Goal: Information Seeking & Learning: Learn about a topic

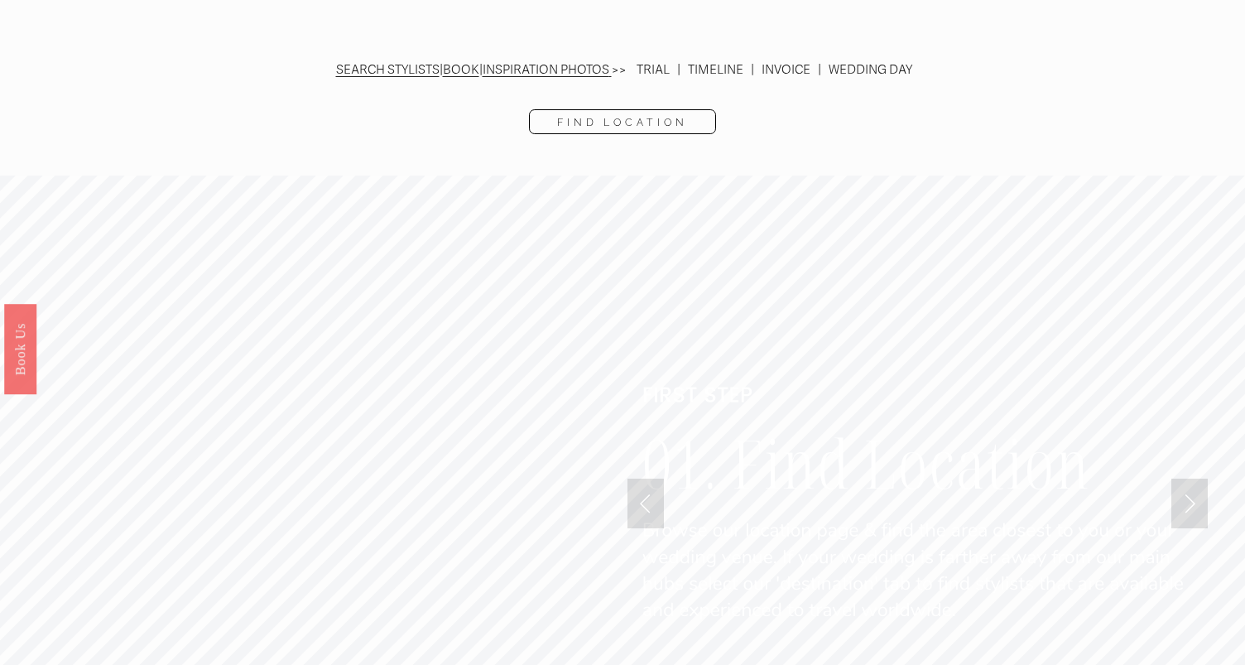
scroll to position [3985, 0]
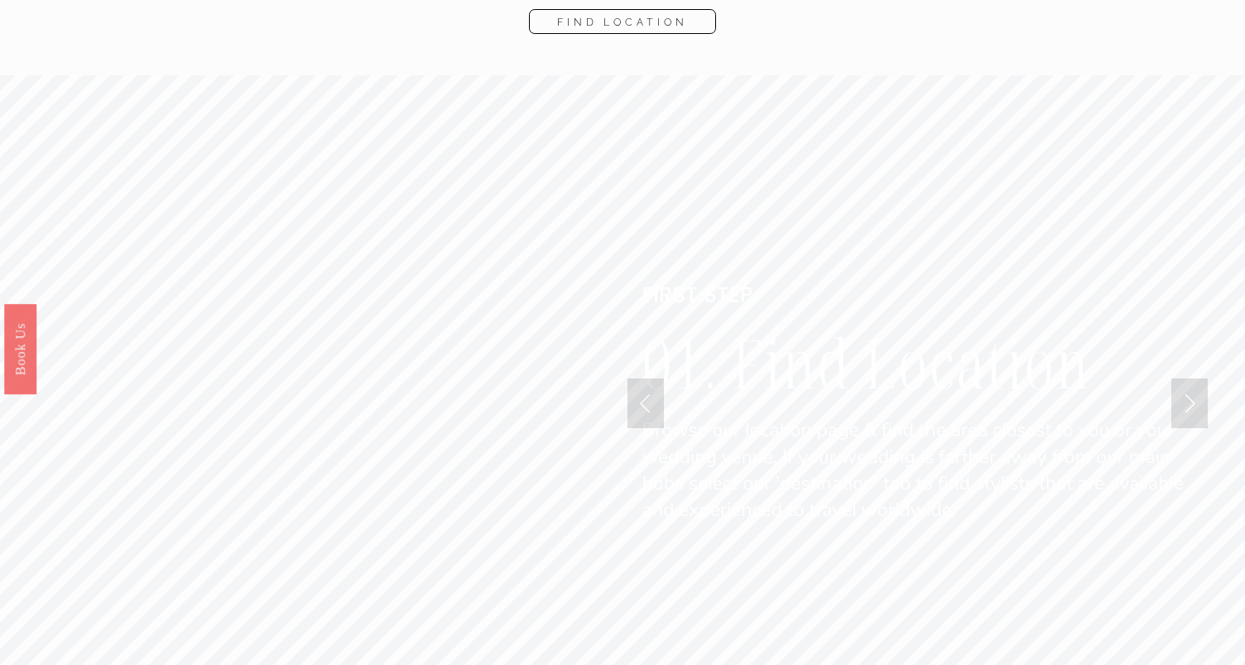
click at [1190, 378] on link "Next Slide" at bounding box center [1189, 403] width 36 height 50
click at [613, 339] on div at bounding box center [622, 403] width 1245 height 574
click at [639, 378] on link "Previous Slide" at bounding box center [645, 403] width 36 height 50
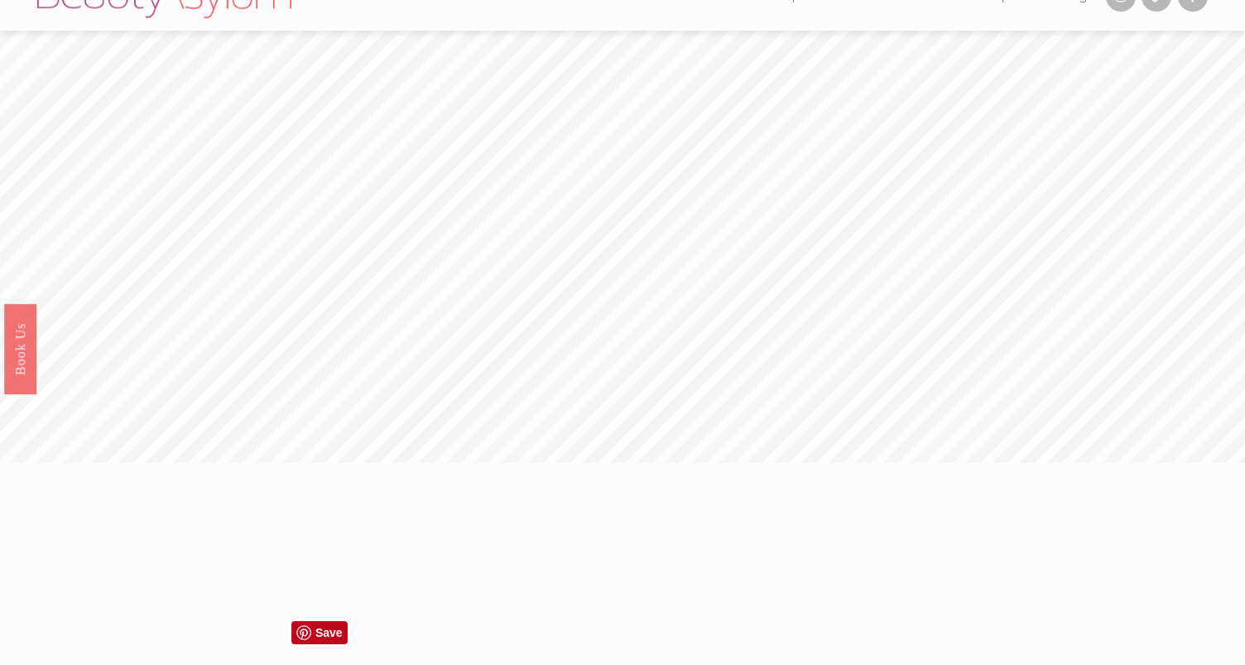
scroll to position [0, 0]
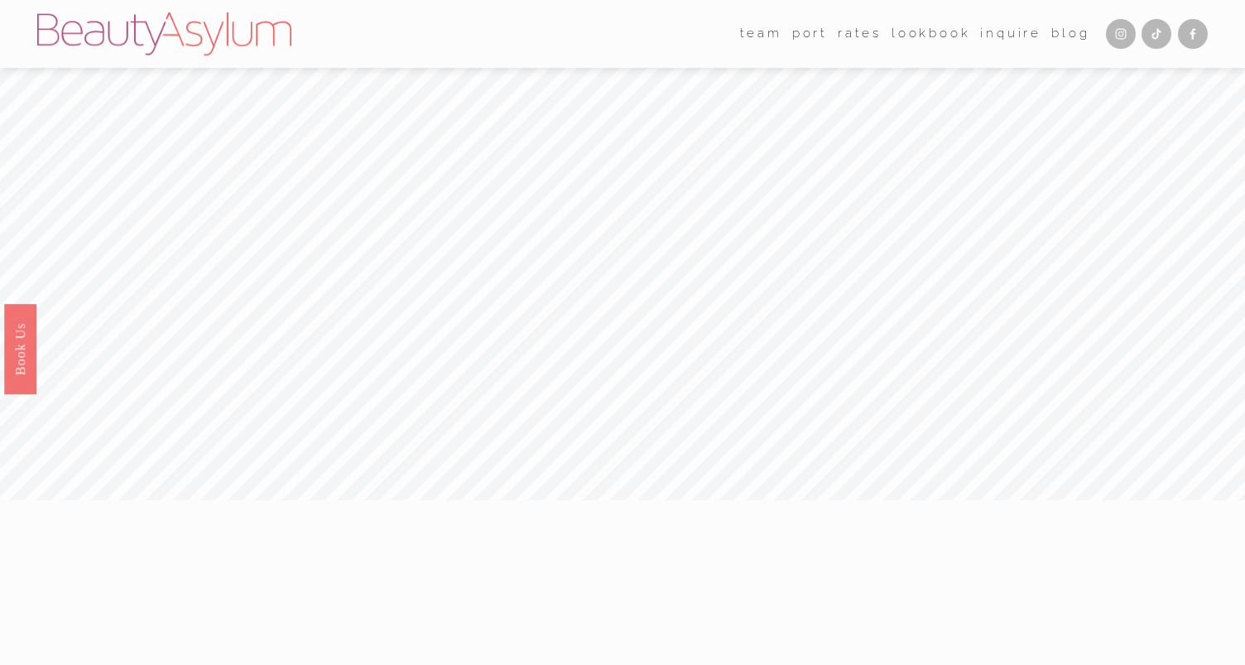
click at [853, 31] on link "Rates" at bounding box center [860, 34] width 44 height 25
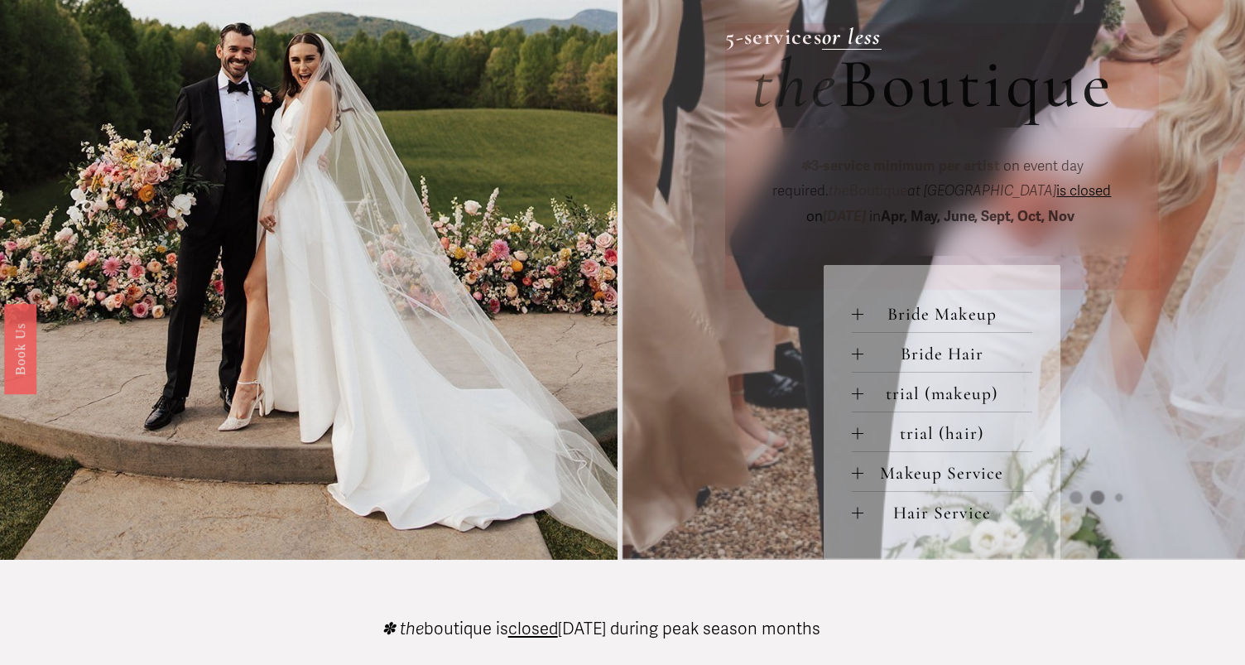
scroll to position [615, 0]
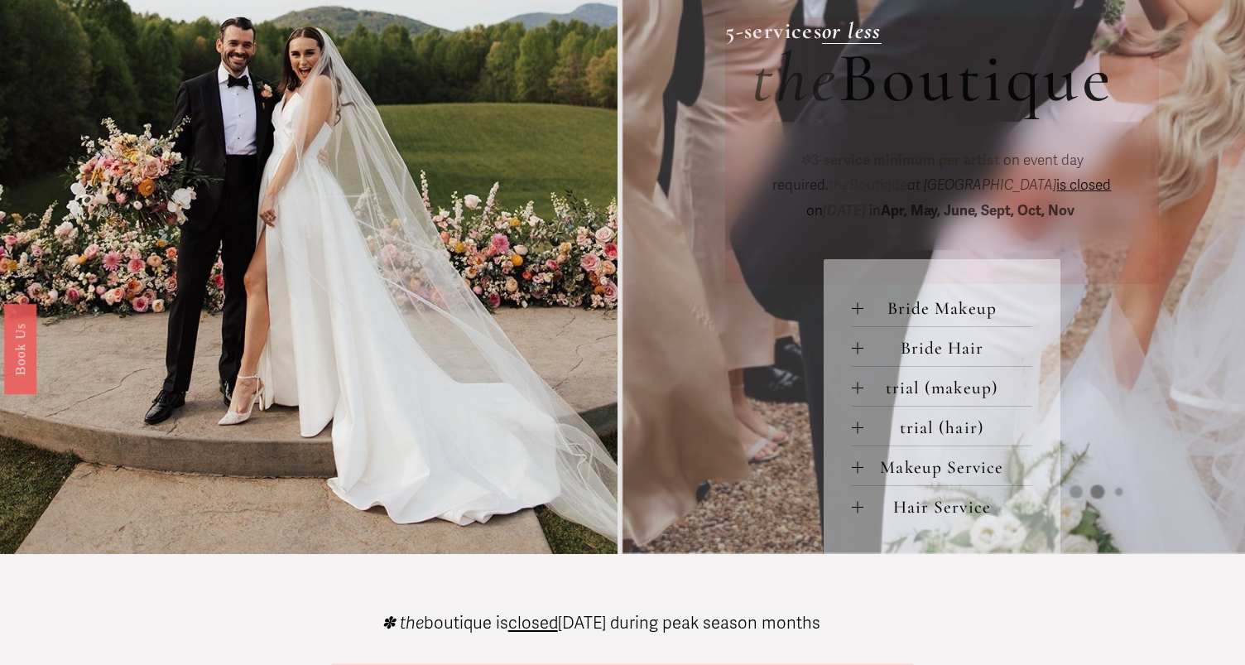
click at [920, 312] on span "Bride Makeup" at bounding box center [947, 308] width 168 height 22
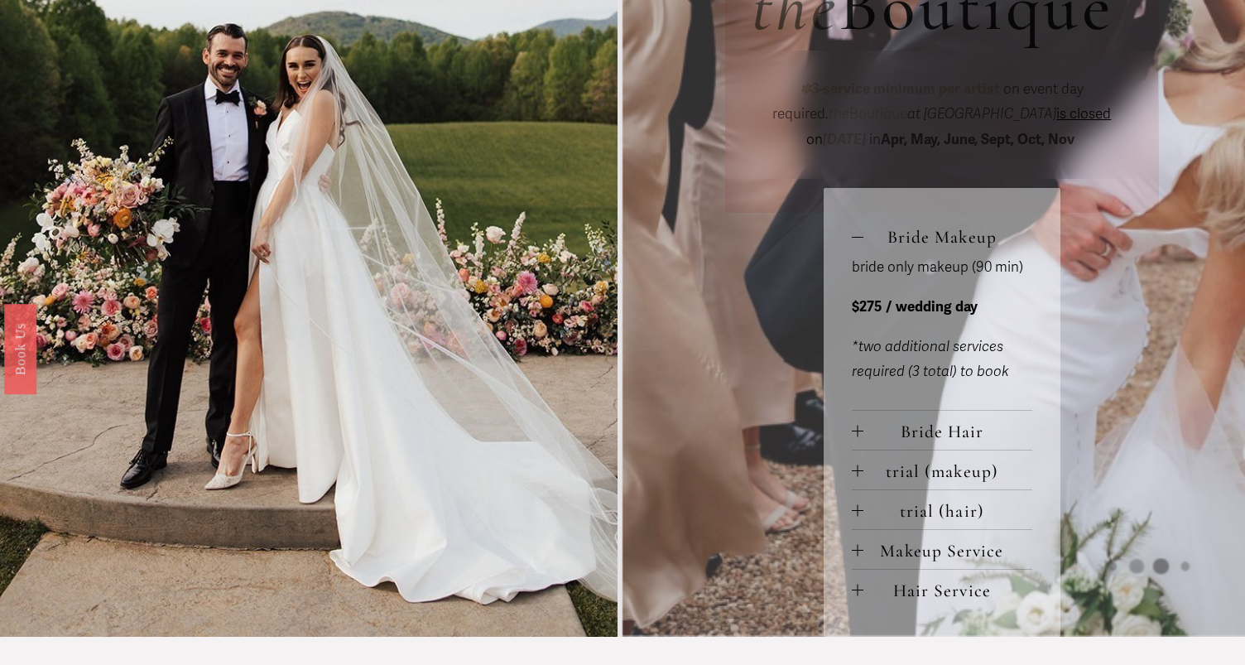
scroll to position [709, 0]
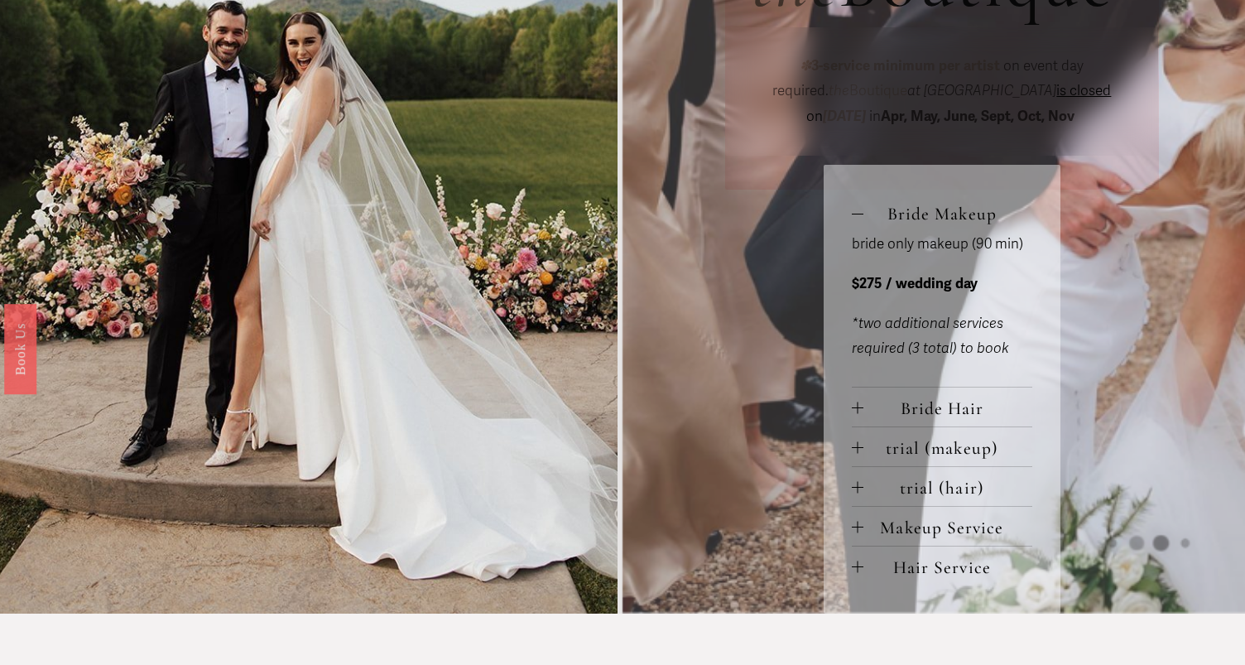
click at [939, 407] on span "Bride Hair" at bounding box center [947, 408] width 168 height 22
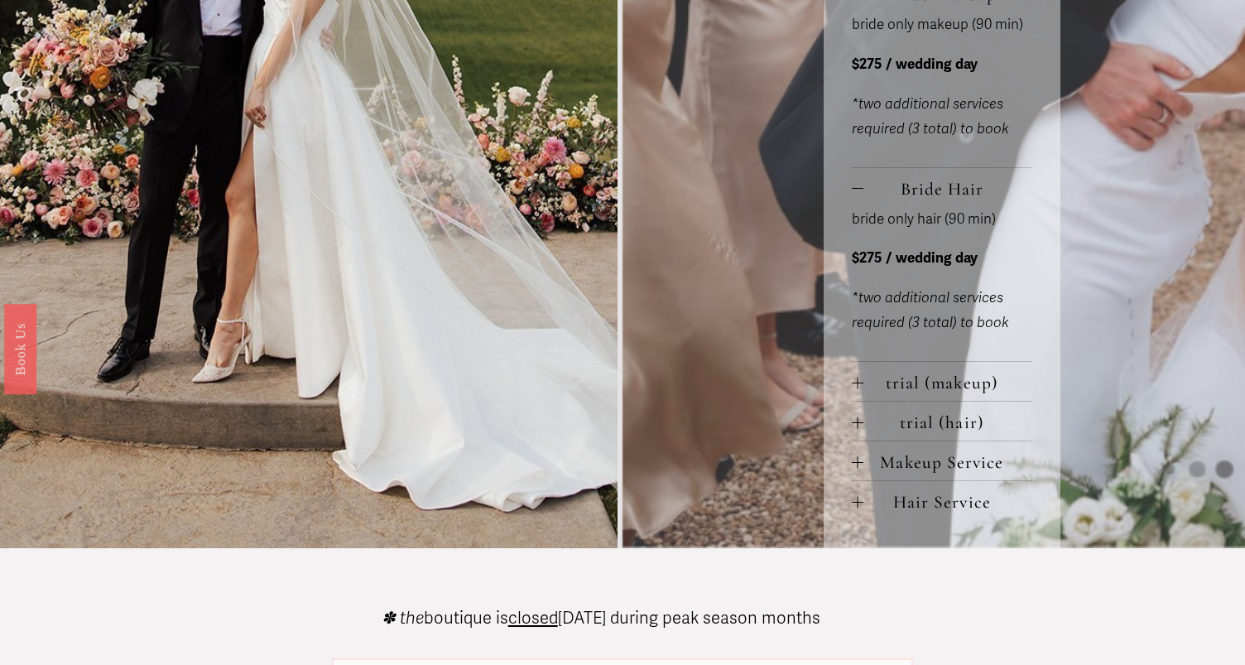
scroll to position [956, 0]
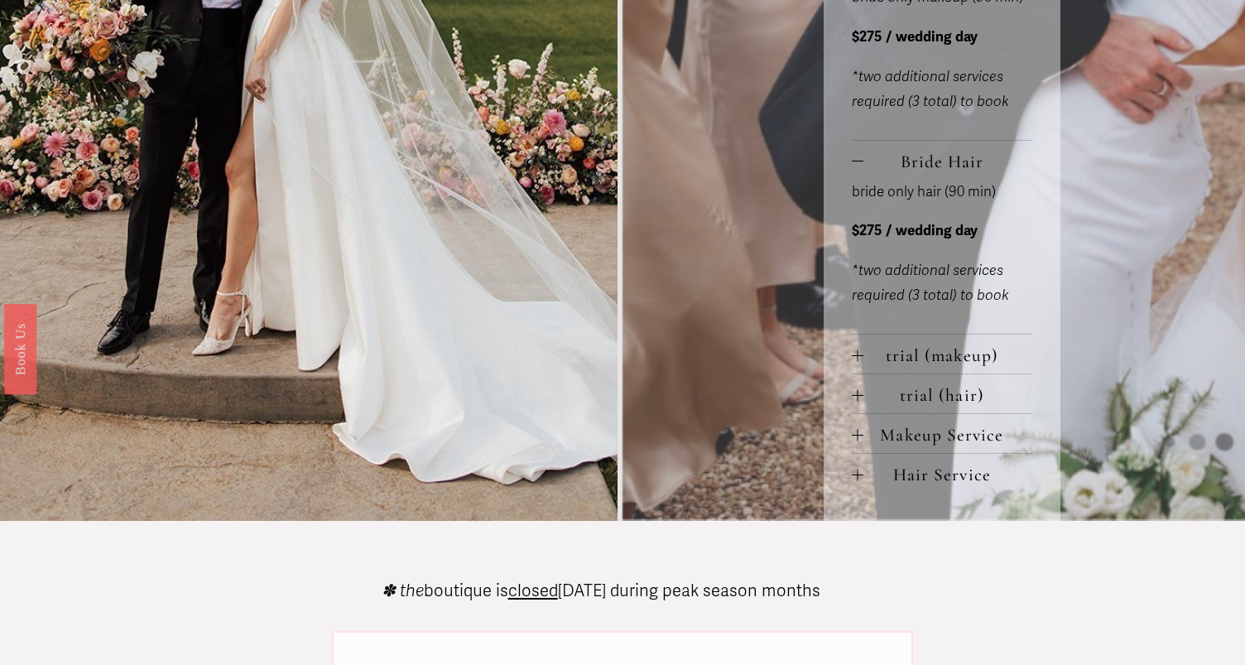
click at [926, 356] on span "trial (makeup)" at bounding box center [947, 355] width 168 height 22
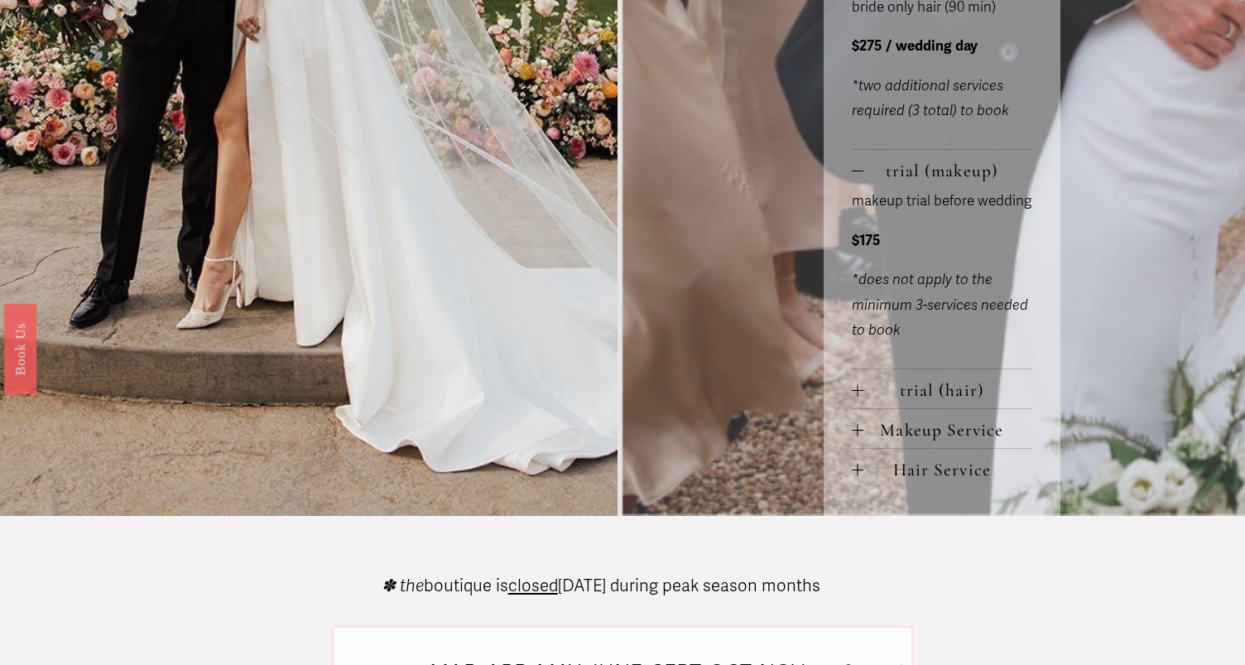
scroll to position [1147, 0]
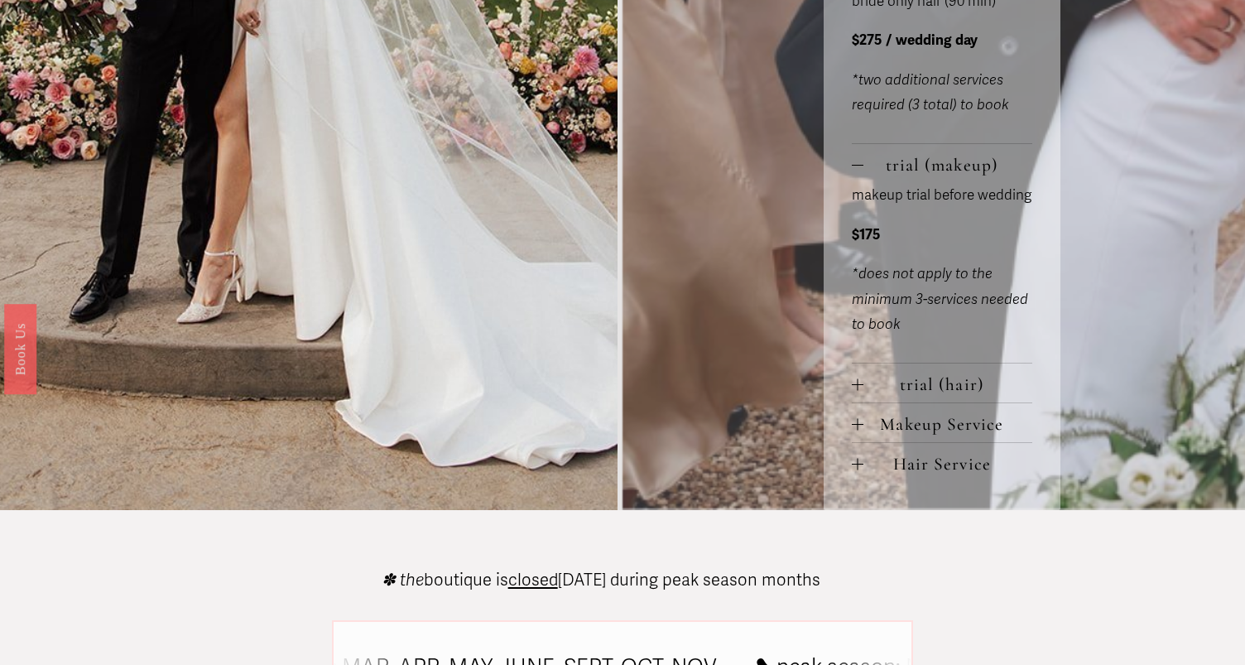
click at [942, 421] on span "Makeup Service" at bounding box center [947, 424] width 168 height 22
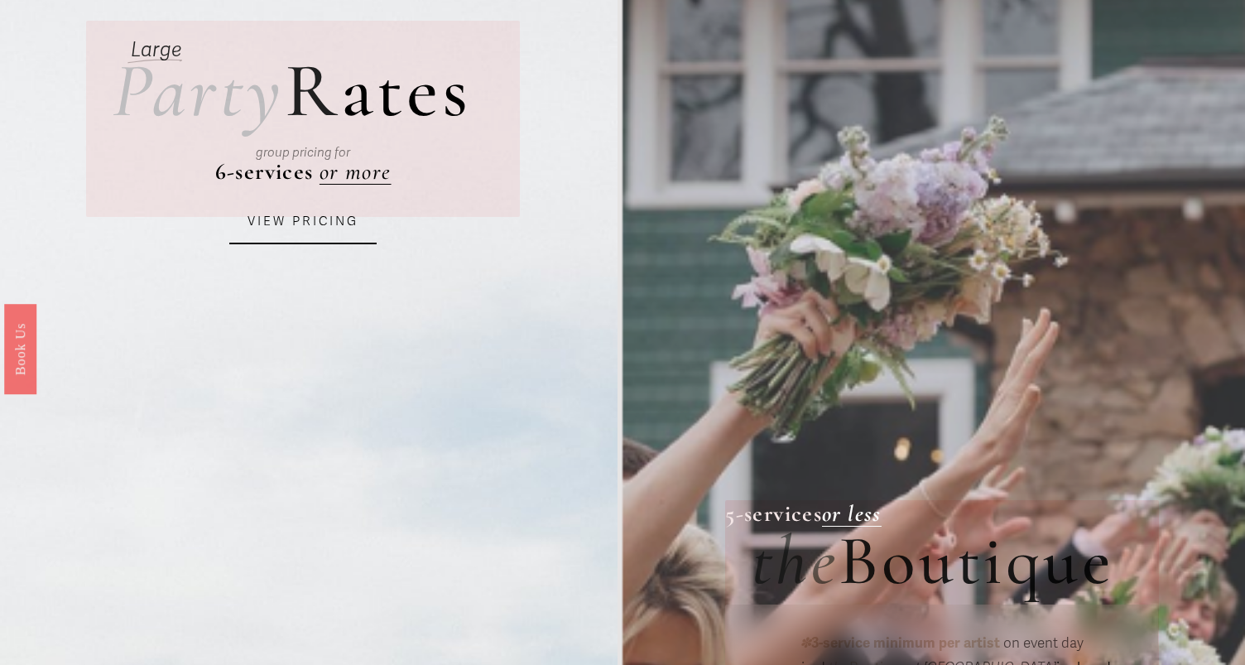
scroll to position [0, 0]
